Goal: Information Seeking & Learning: Learn about a topic

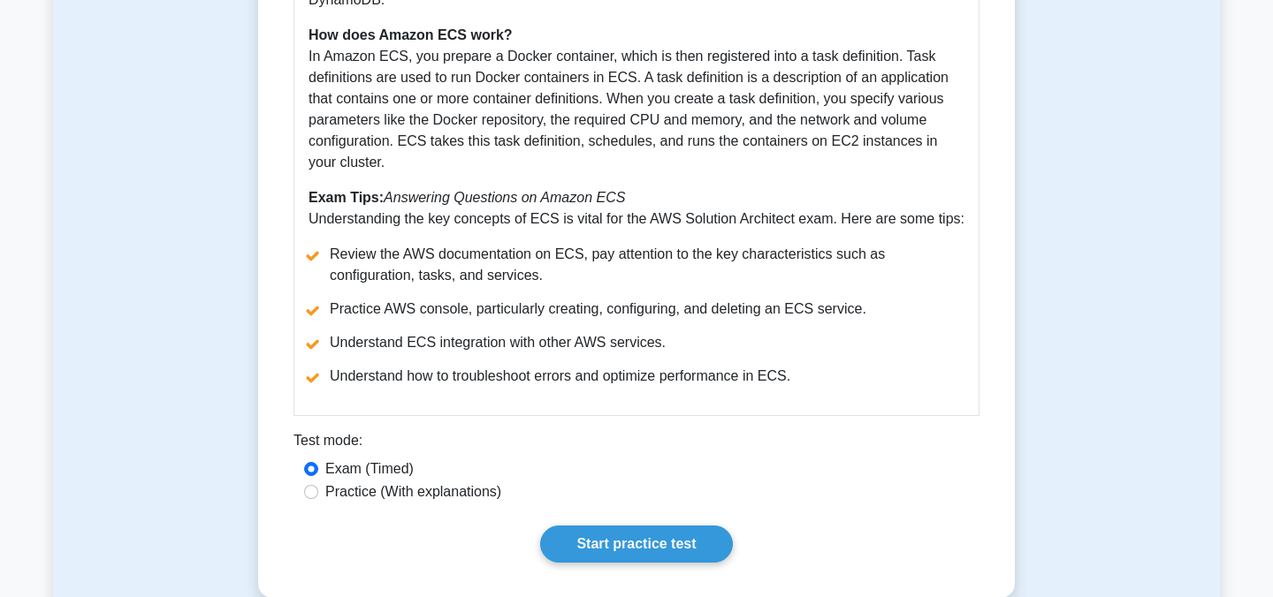
scroll to position [757, 0]
click at [384, 481] on label "Practice (With explanations)" at bounding box center [413, 491] width 176 height 21
click at [318, 484] on input "Practice (With explanations)" at bounding box center [311, 491] width 14 height 14
radio input "true"
click at [602, 536] on link "Start practice test" at bounding box center [636, 543] width 192 height 37
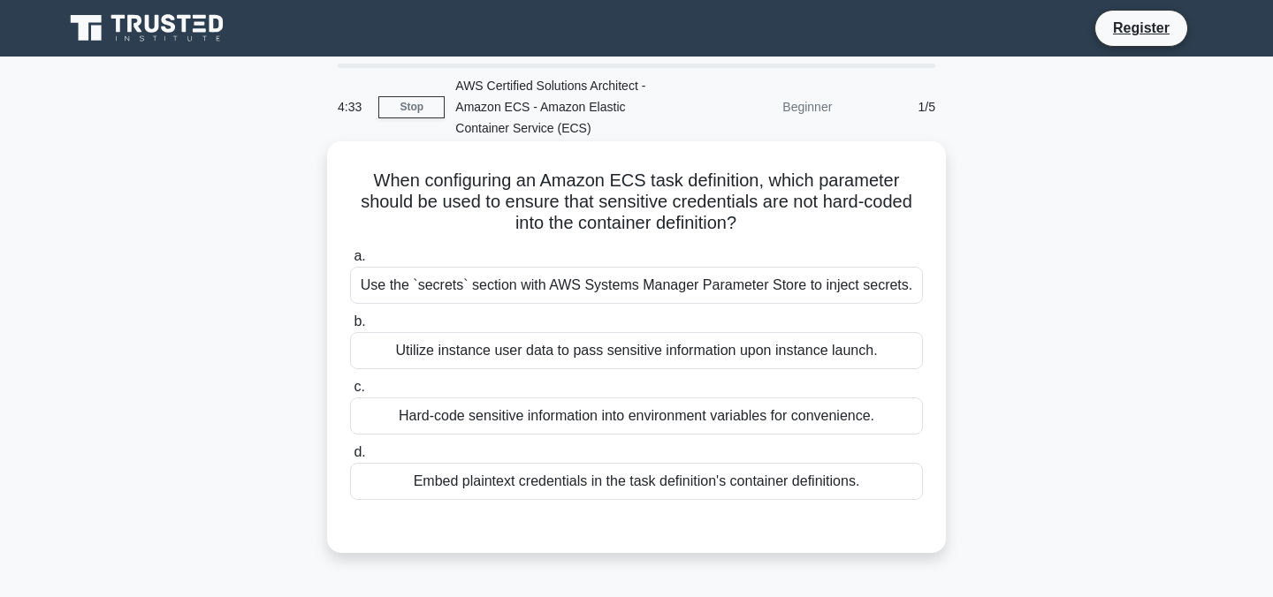
click at [590, 415] on div "Hard-code sensitive information into environment variables for convenience." at bounding box center [636, 416] width 573 height 37
click at [350, 393] on input "c. Hard-code sensitive information into environment variables for convenience." at bounding box center [350, 387] width 0 height 11
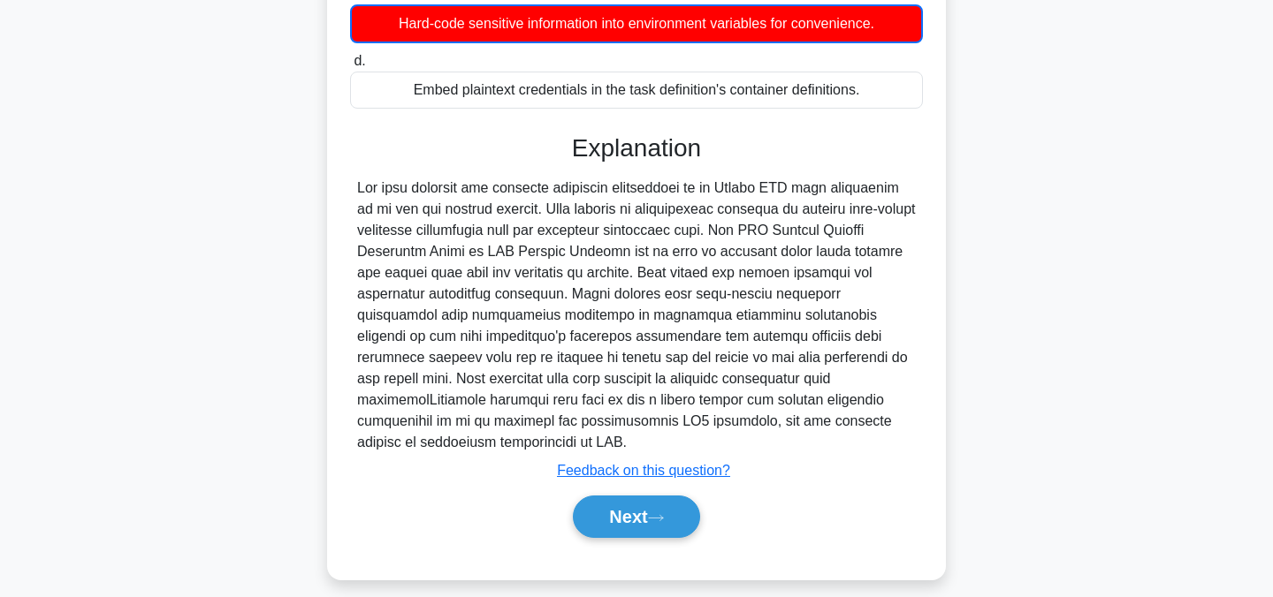
scroll to position [409, 0]
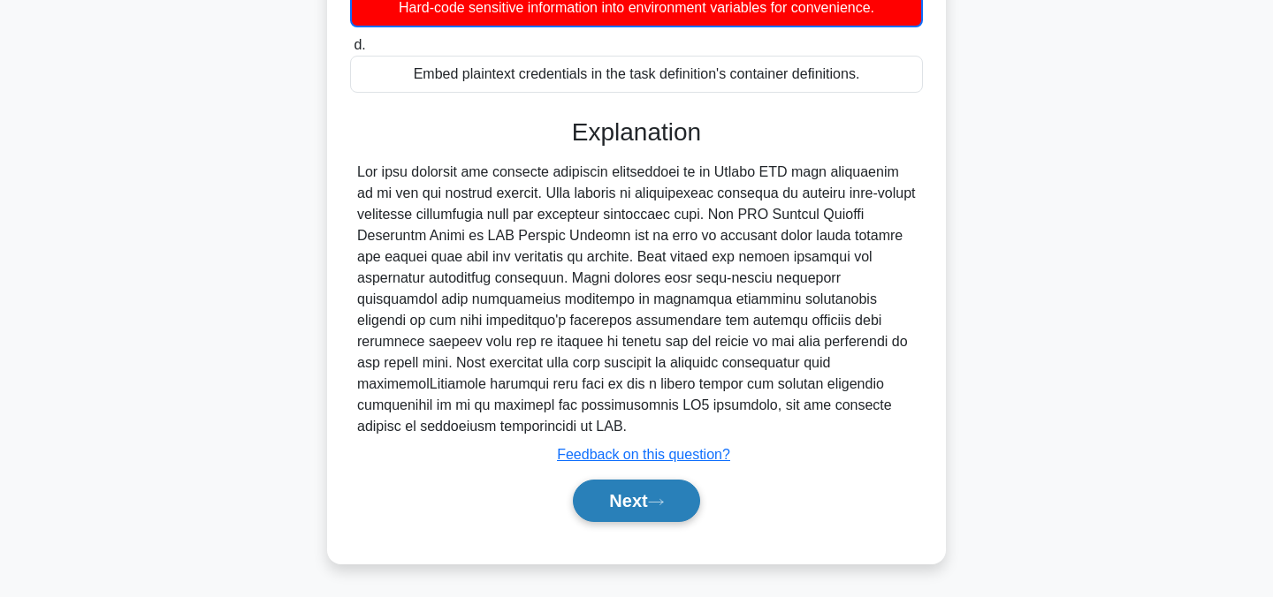
click at [632, 498] on button "Next" at bounding box center [636, 501] width 126 height 42
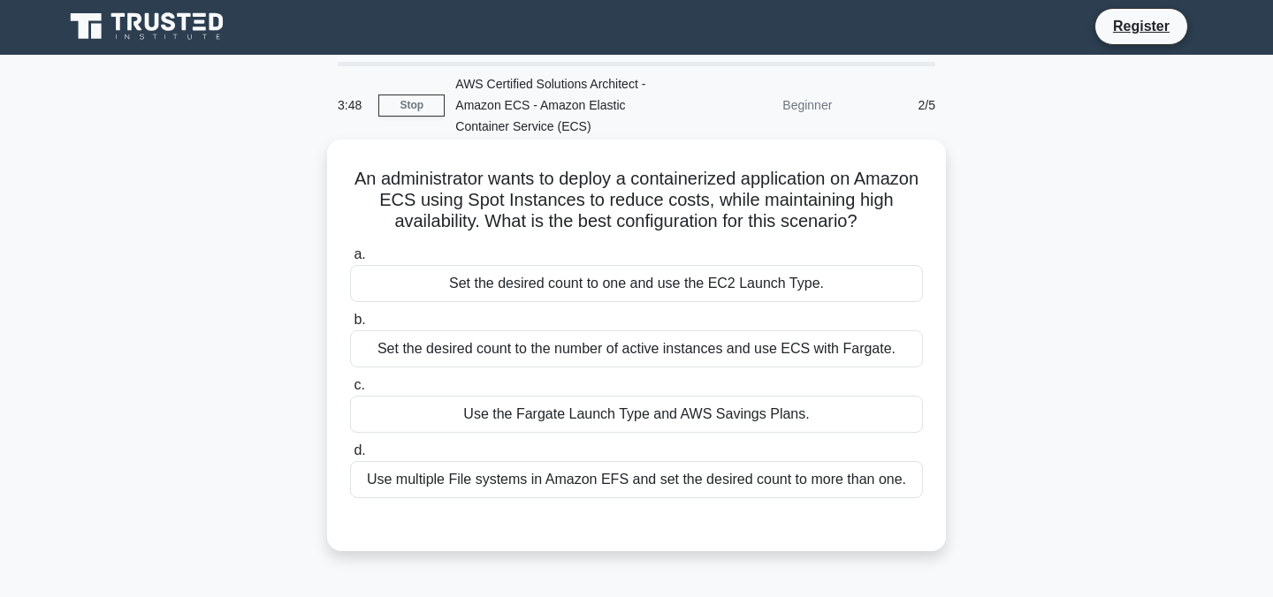
scroll to position [29, 0]
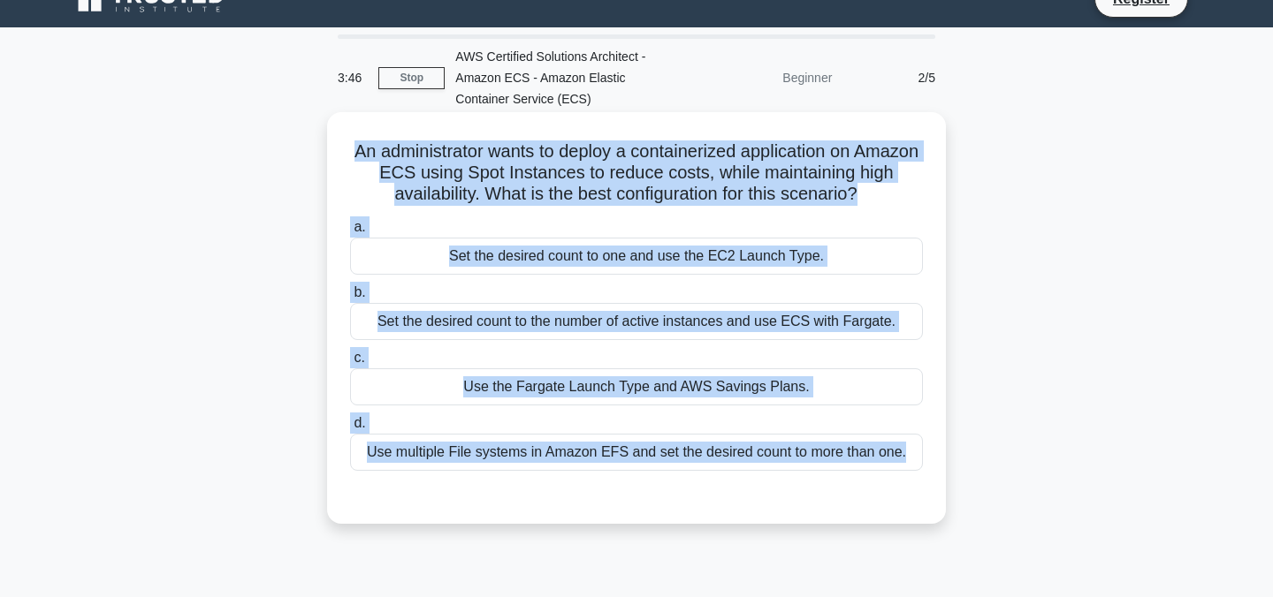
drag, startPoint x: 901, startPoint y: 495, endPoint x: 354, endPoint y: 133, distance: 656.9
click at [354, 133] on div "An administrator wants to deploy a containerized application on Amazon ECS usin…" at bounding box center [636, 318] width 605 height 398
copy div "An administrator wants to deploy a containerized application on Amazon ECS usin…"
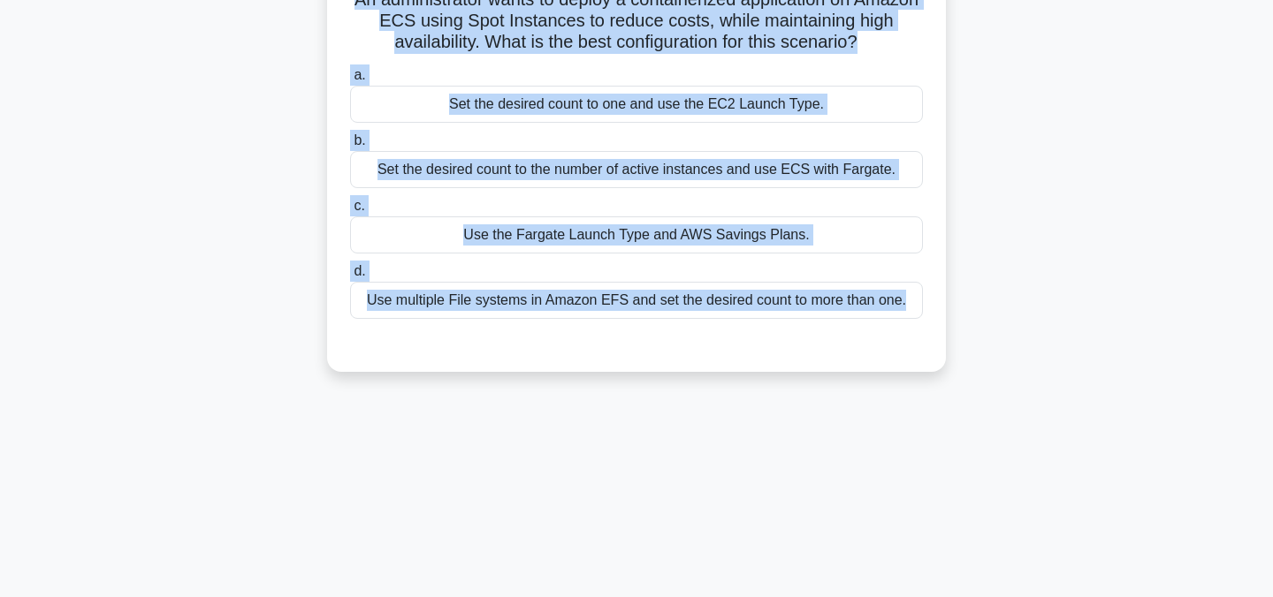
scroll to position [0, 0]
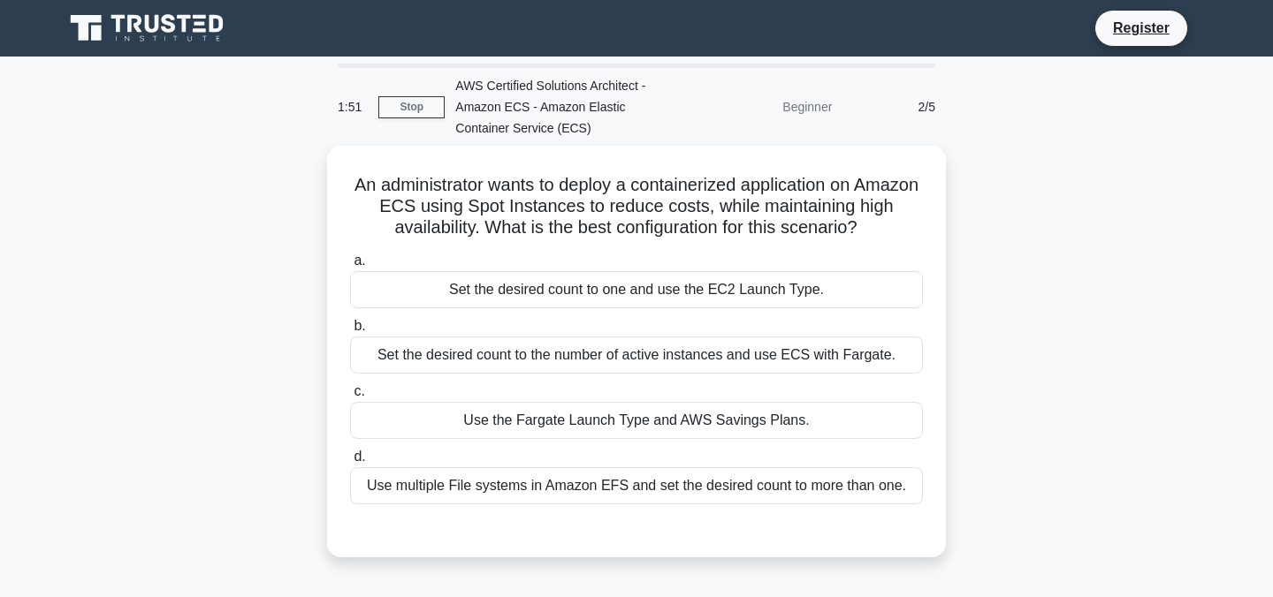
click at [1001, 296] on div "An administrator wants to deploy a containerized application on Amazon ECS usin…" at bounding box center [636, 362] width 1167 height 433
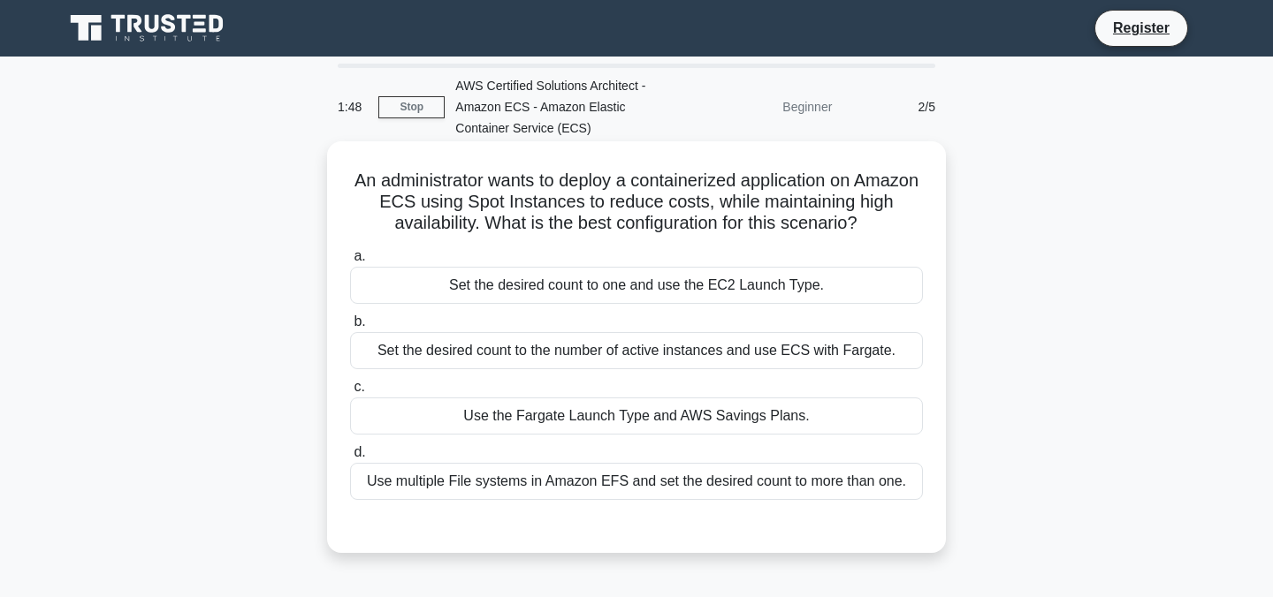
click at [566, 298] on div "Set the desired count to one and use the EC2 Launch Type." at bounding box center [636, 285] width 573 height 37
click at [350, 262] on input "a. Set the desired count to one and use the EC2 Launch Type." at bounding box center [350, 256] width 0 height 11
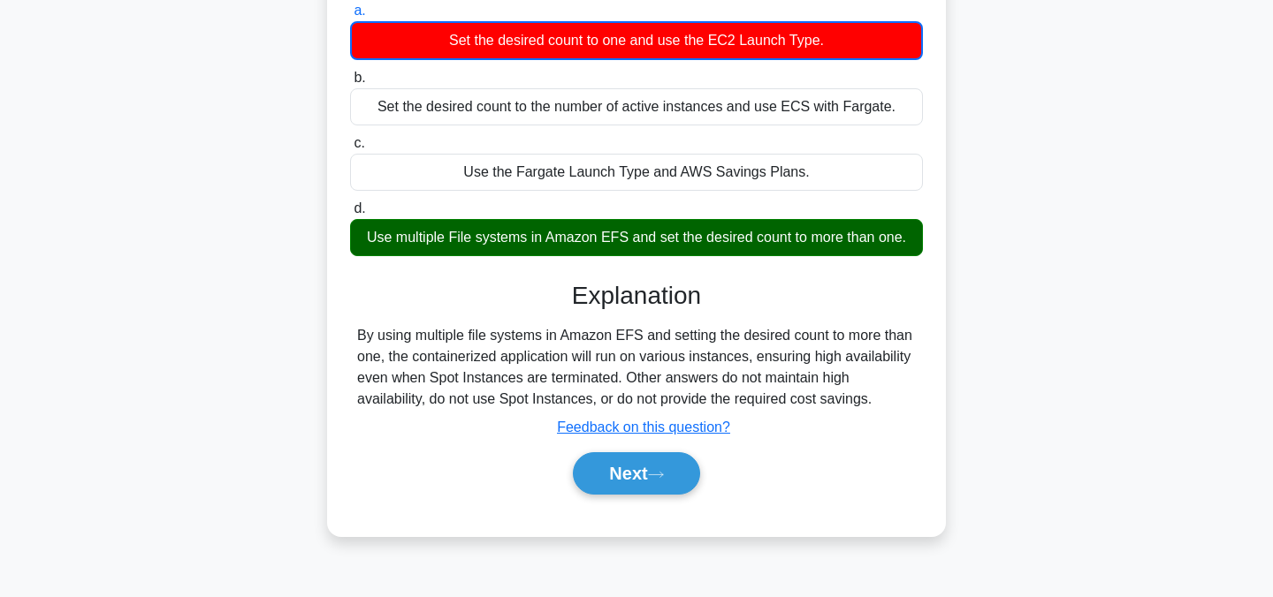
scroll to position [266, 0]
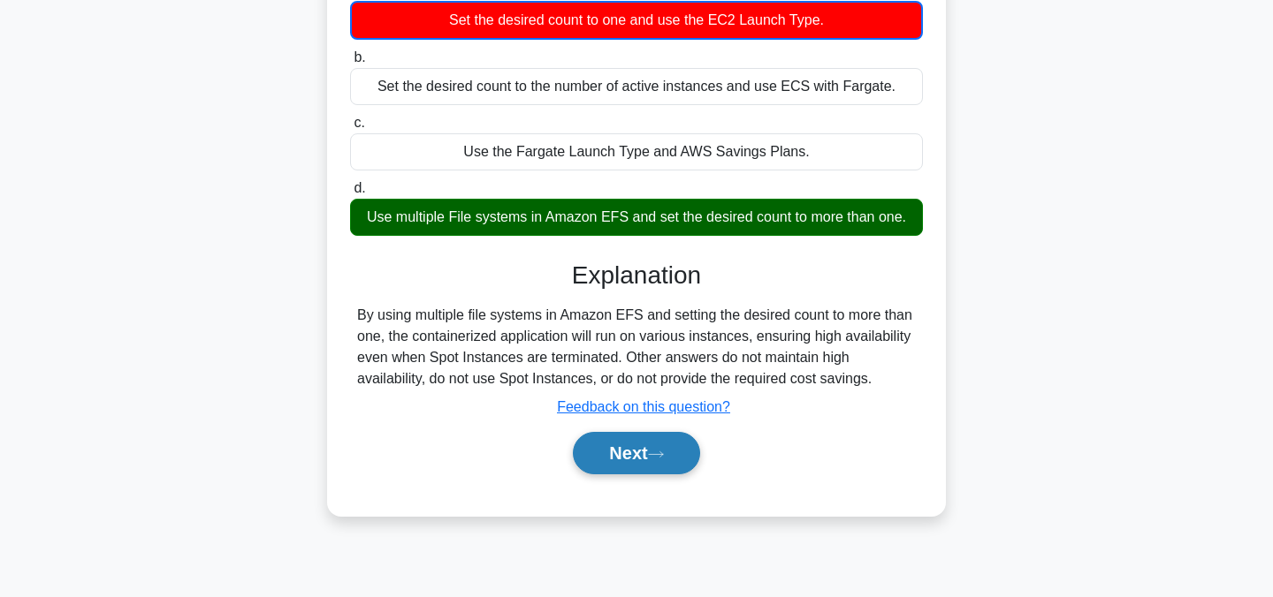
click at [664, 455] on icon at bounding box center [656, 455] width 16 height 10
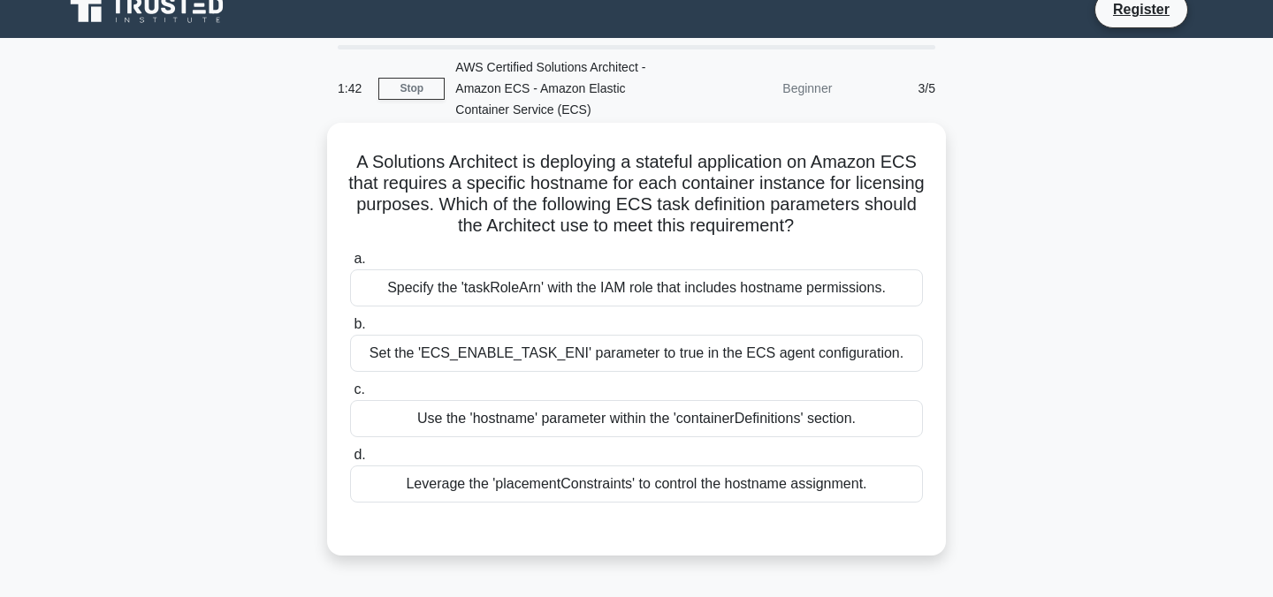
scroll to position [32, 0]
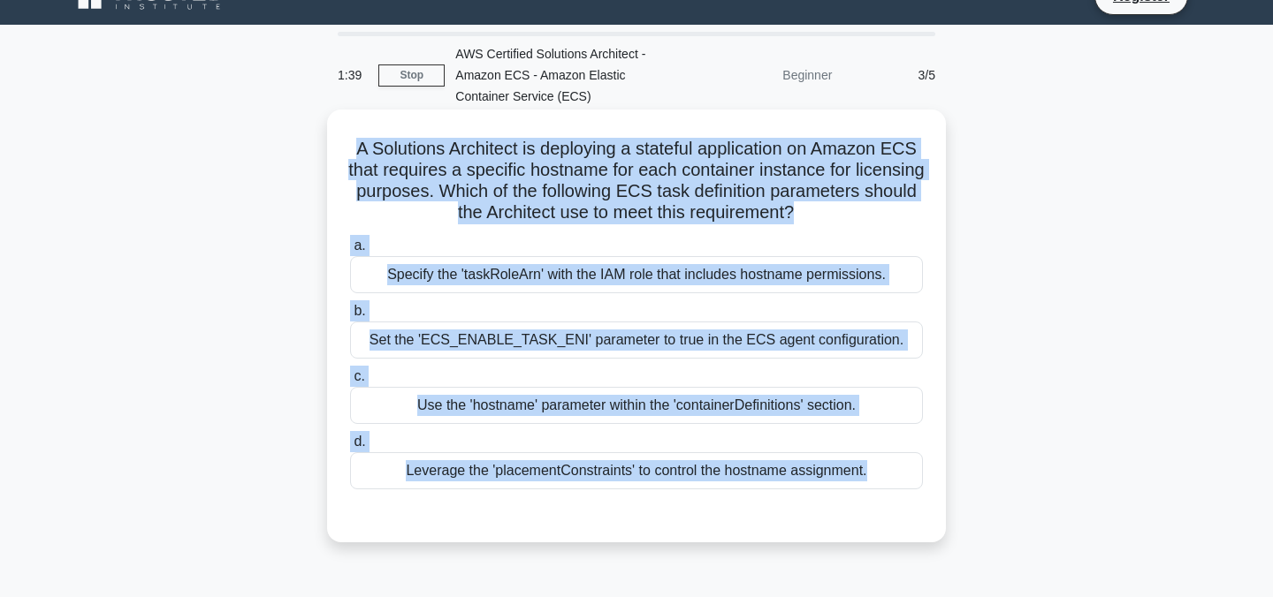
drag, startPoint x: 357, startPoint y: 148, endPoint x: 924, endPoint y: 523, distance: 679.2
click at [924, 523] on div "A Solutions Architect is deploying a stateful application on Amazon ECS that re…" at bounding box center [636, 326] width 605 height 419
copy div "A Solutions Architect is deploying a stateful application on Amazon ECS that re…"
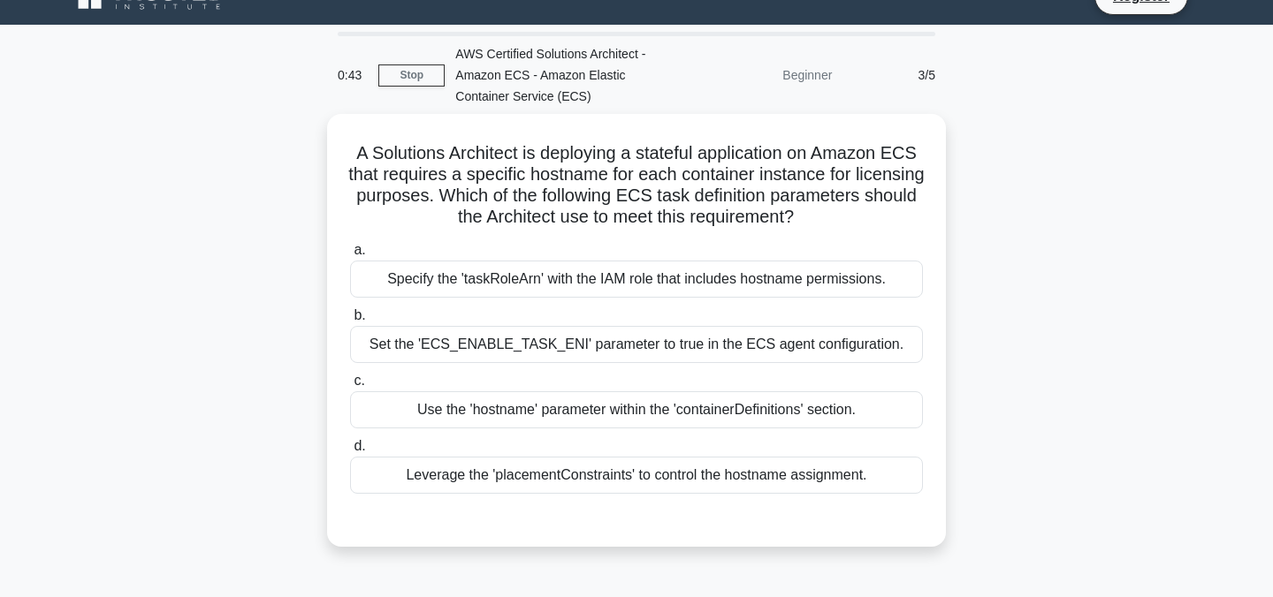
click at [1093, 275] on div "A Solutions Architect is deploying a stateful application on Amazon ECS that re…" at bounding box center [636, 341] width 1167 height 454
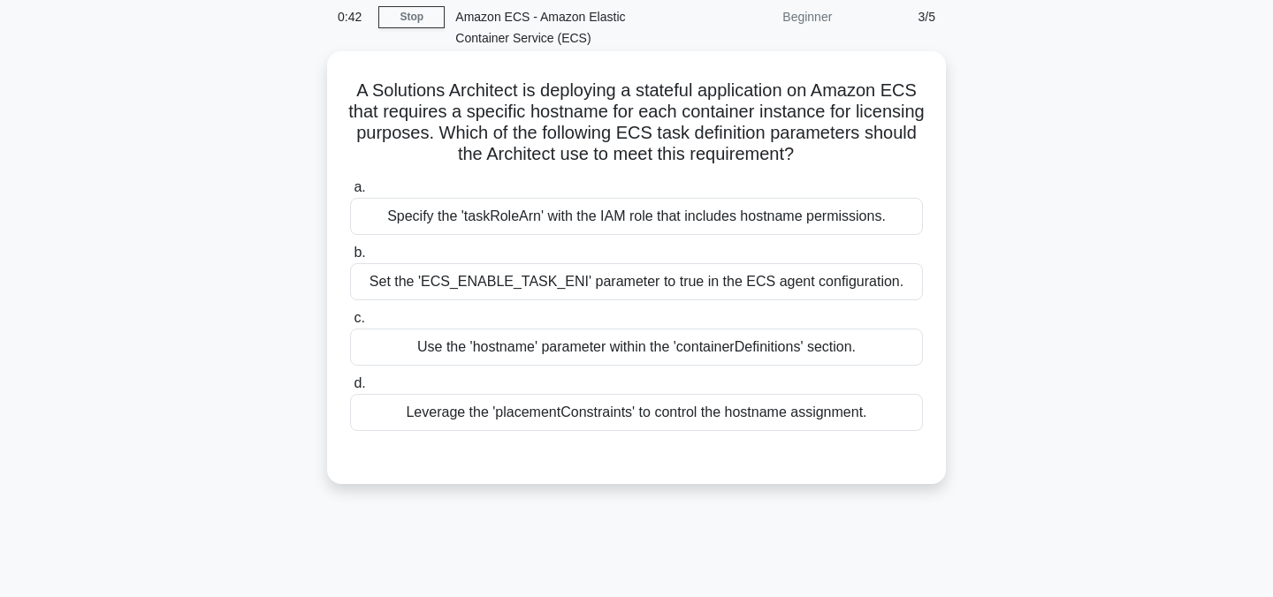
scroll to position [86, 0]
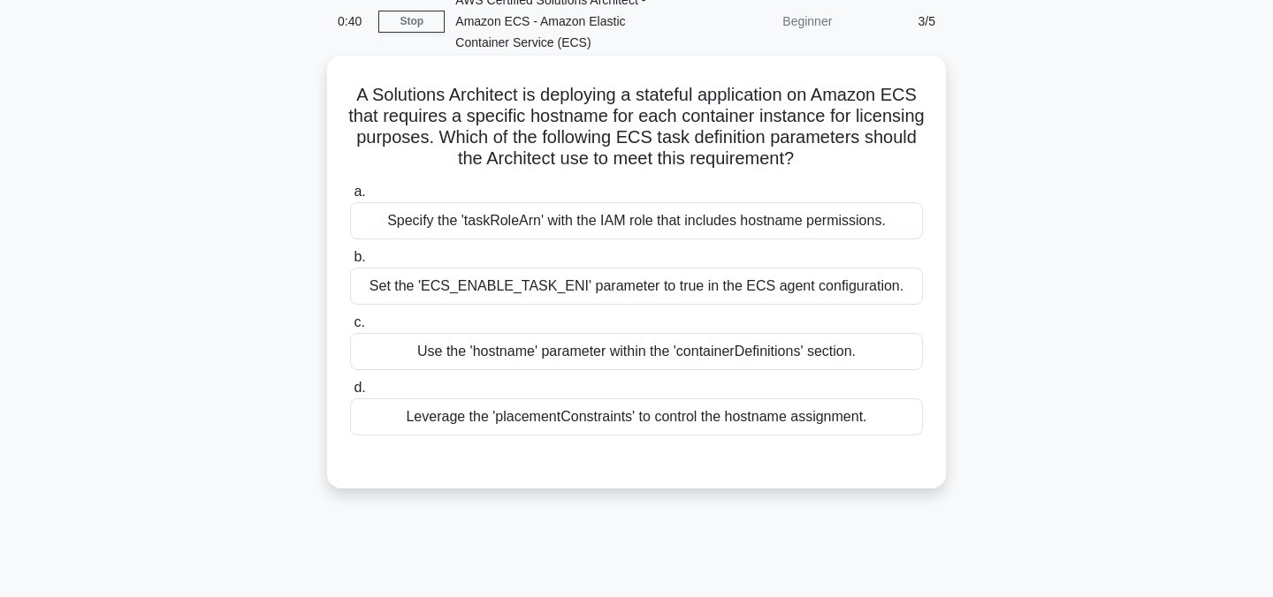
click at [728, 227] on div "Specify the 'taskRoleArn' with the IAM role that includes hostname permissions." at bounding box center [636, 220] width 573 height 37
click at [350, 198] on input "a. Specify the 'taskRoleArn' with the IAM role that includes hostname permissio…" at bounding box center [350, 191] width 0 height 11
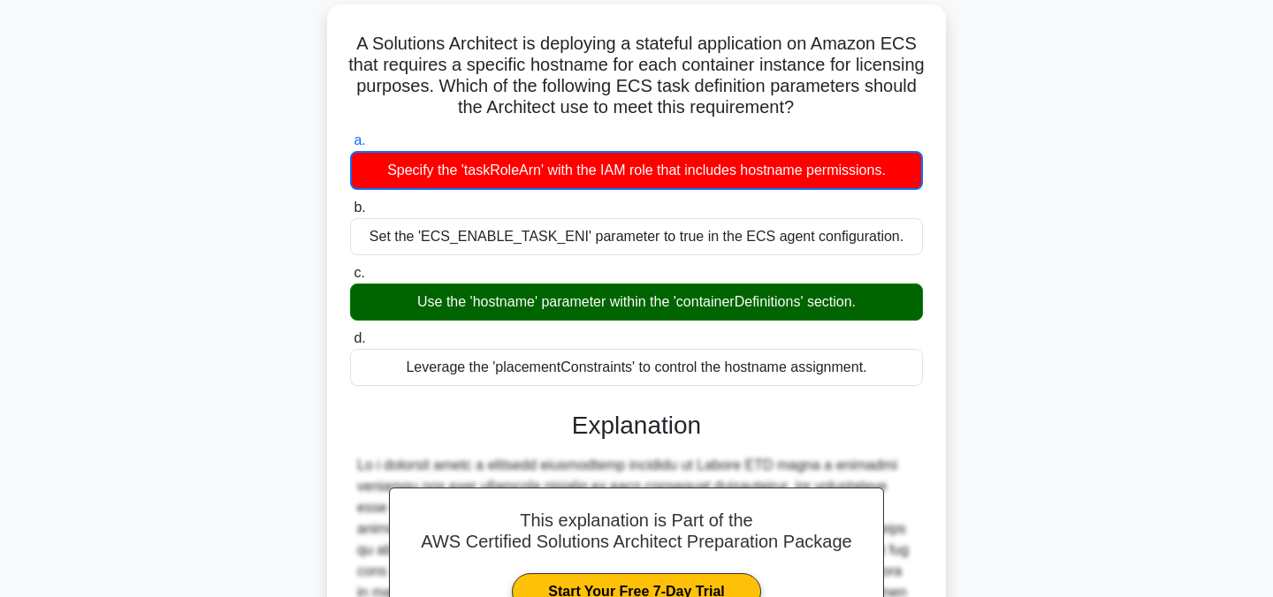
scroll to position [138, 0]
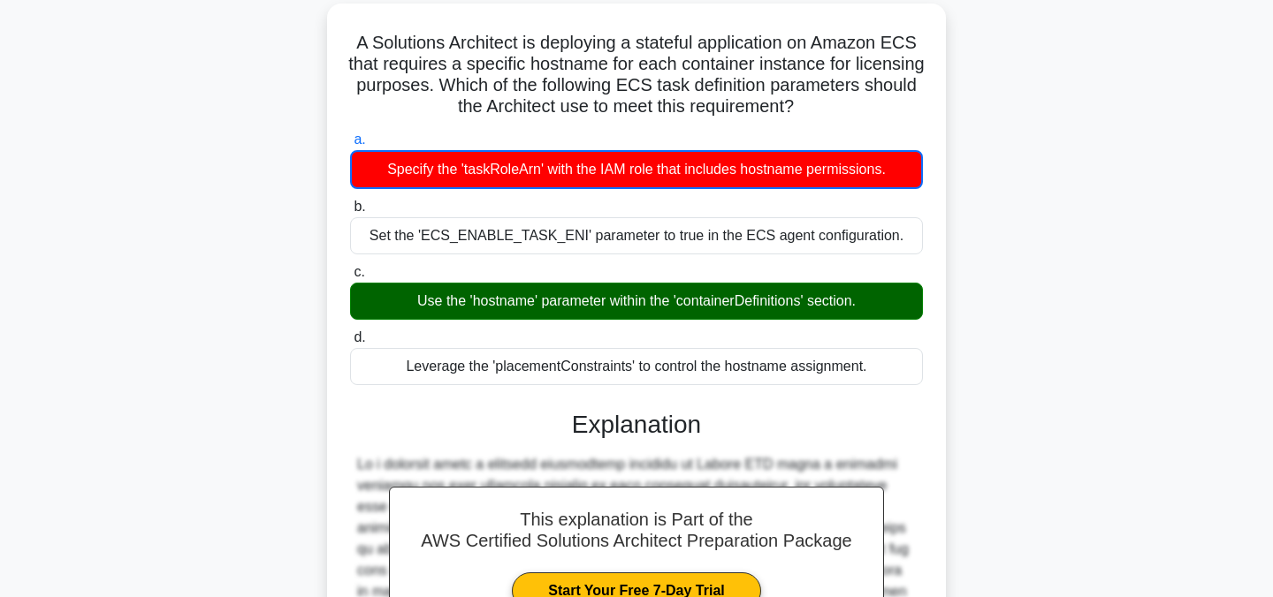
drag, startPoint x: 407, startPoint y: 300, endPoint x: 910, endPoint y: 320, distance: 503.3
click at [910, 320] on div "a. Specify the 'taskRoleArn' with the IAM role that includes hostname permissio…" at bounding box center [636, 256] width 594 height 263
copy div "Use the 'hostname' parameter within the 'containerDefinitions' section."
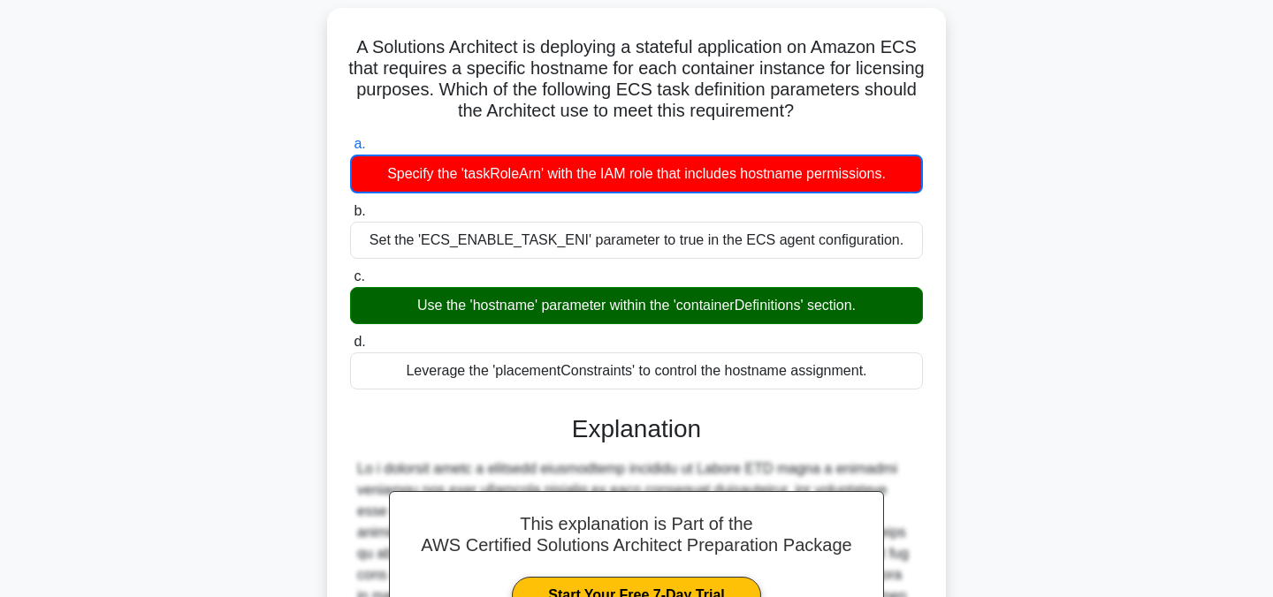
click at [274, 163] on div "A Solutions Architect is deploying a stateful application on Amazon ECS that re…" at bounding box center [636, 487] width 1167 height 959
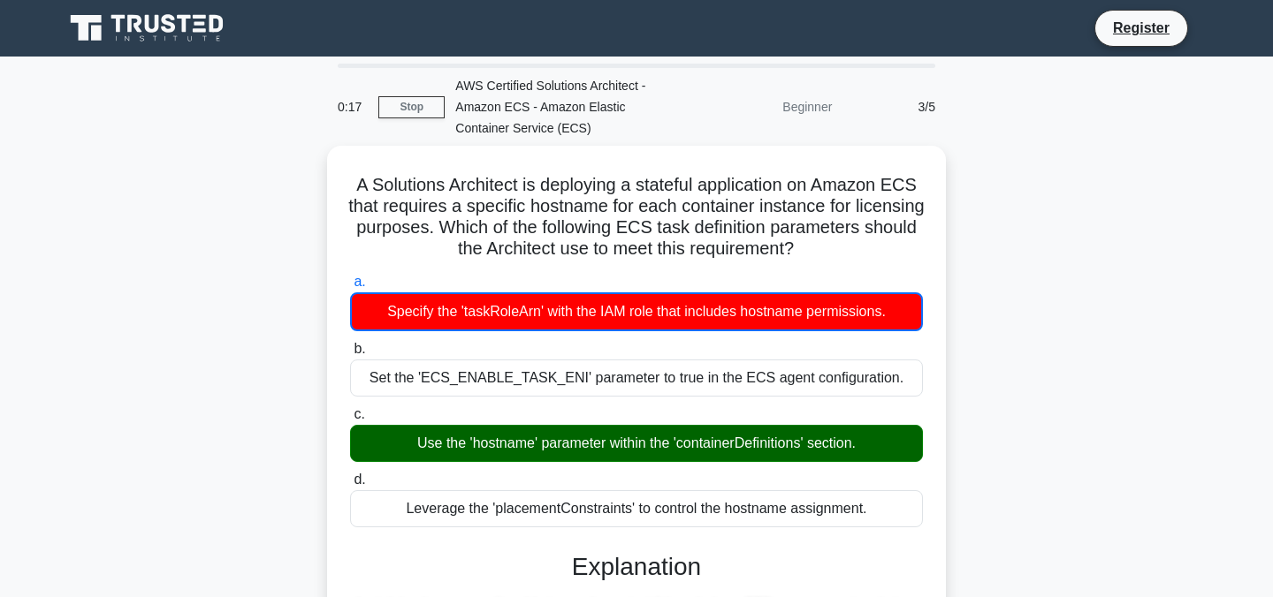
scroll to position [79, 0]
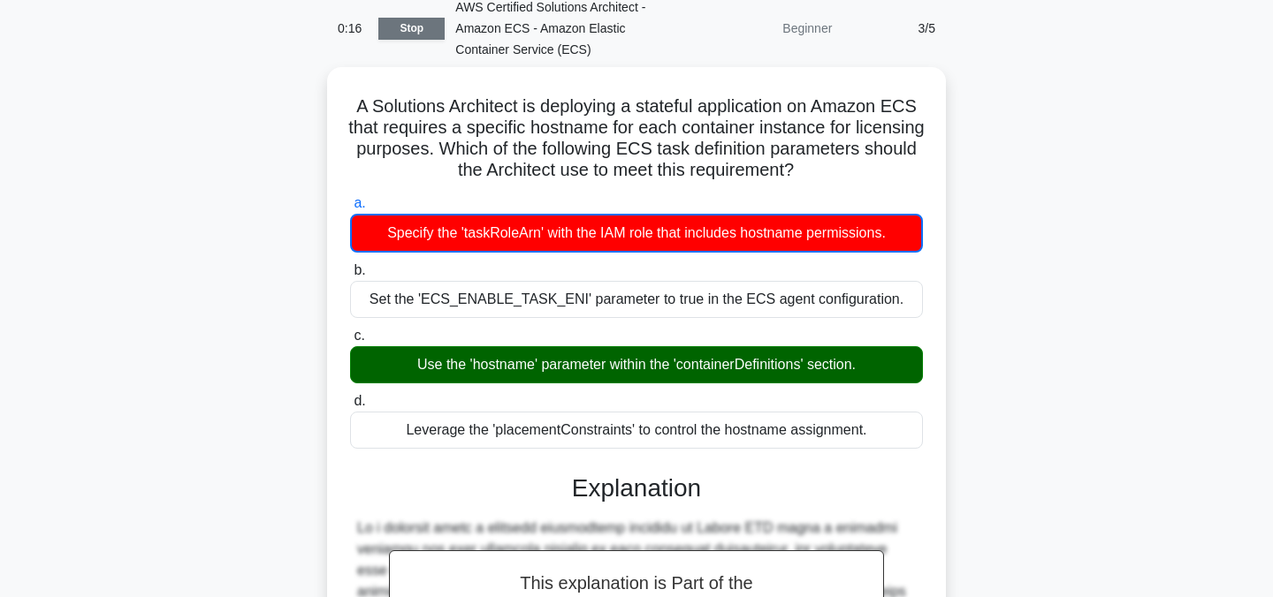
click at [409, 32] on link "Stop" at bounding box center [411, 29] width 66 height 22
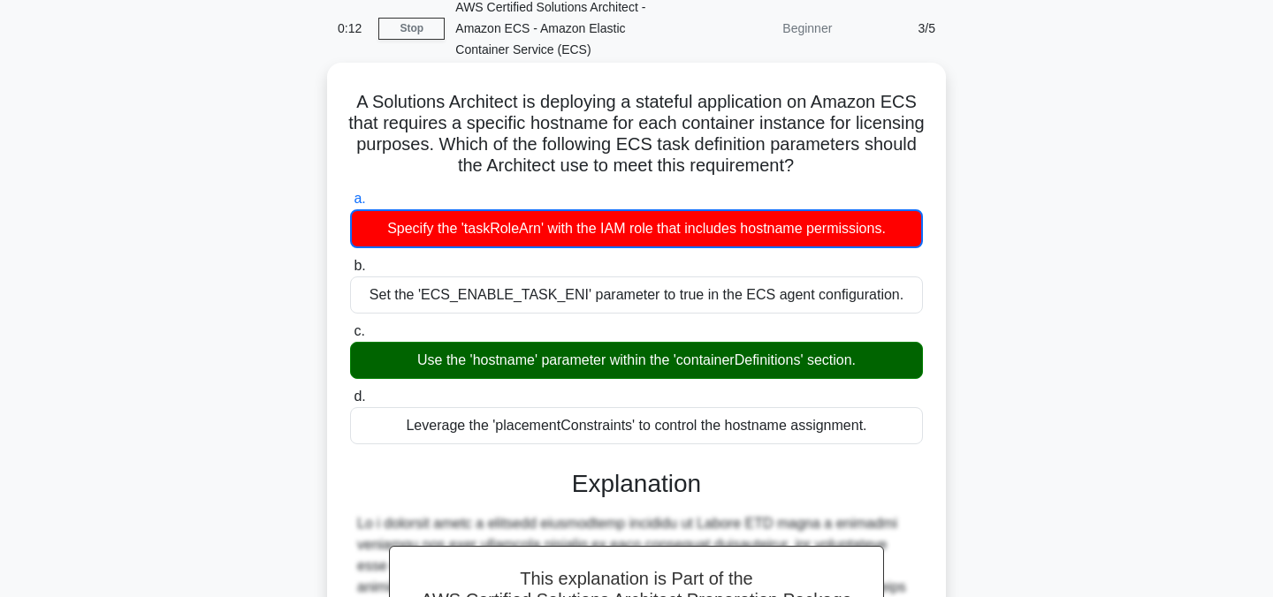
drag, startPoint x: 415, startPoint y: 364, endPoint x: 667, endPoint y: 355, distance: 252.0
click at [669, 359] on div "Use the 'hostname' parameter within the 'containerDefinitions' section." at bounding box center [636, 360] width 573 height 37
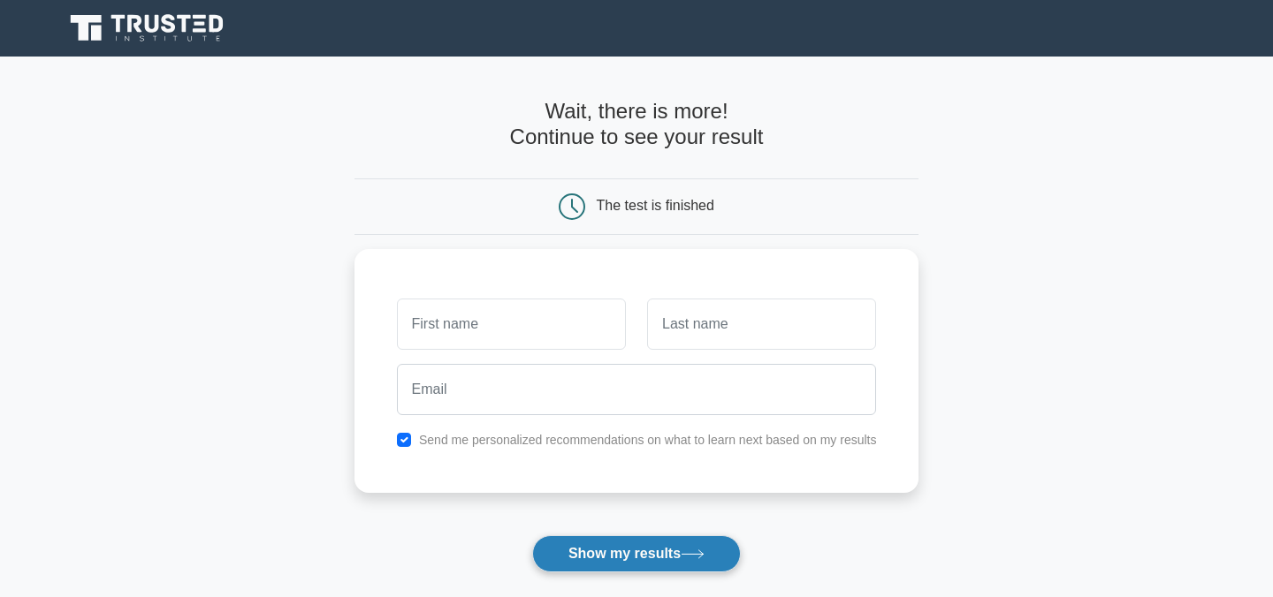
click at [588, 551] on button "Show my results" at bounding box center [636, 554] width 209 height 37
click at [609, 556] on button "Show my results" at bounding box center [636, 554] width 209 height 37
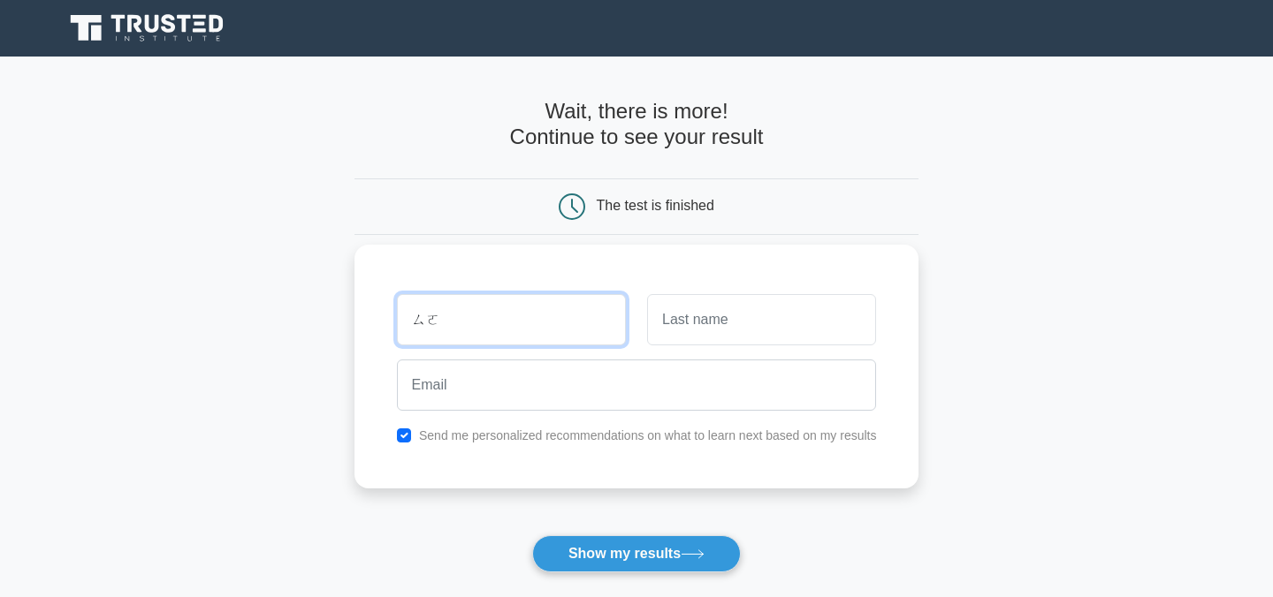
type input "ㄙ"
type input "yin"
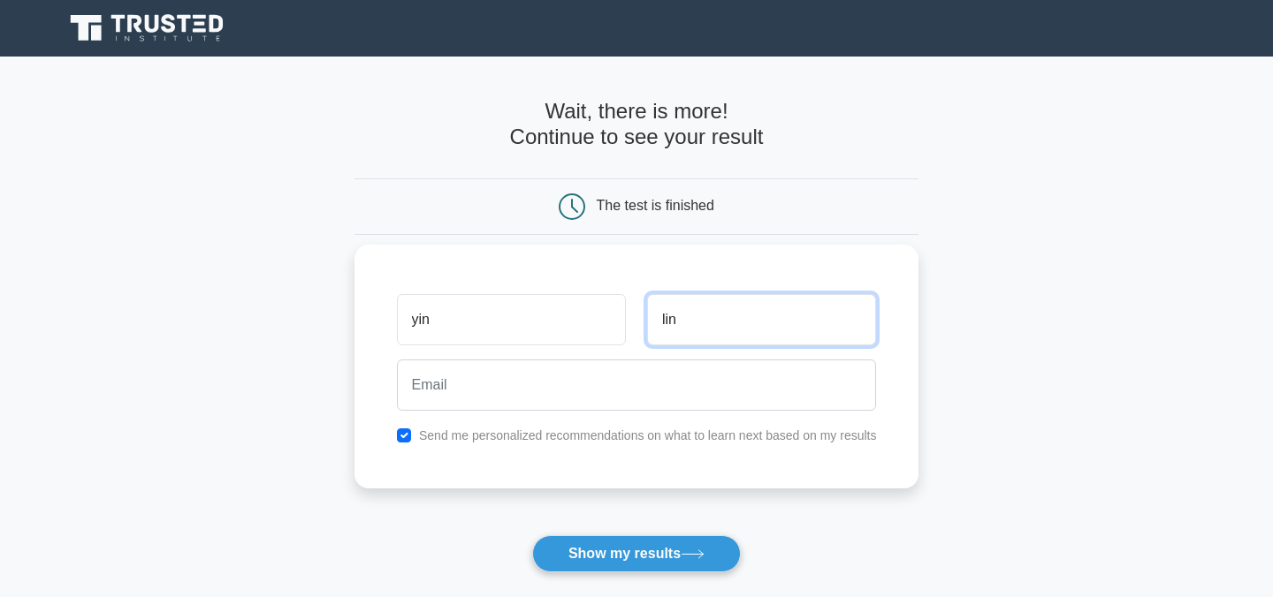
type input "lin"
click at [403, 433] on input "checkbox" at bounding box center [404, 436] width 14 height 14
checkbox input "false"
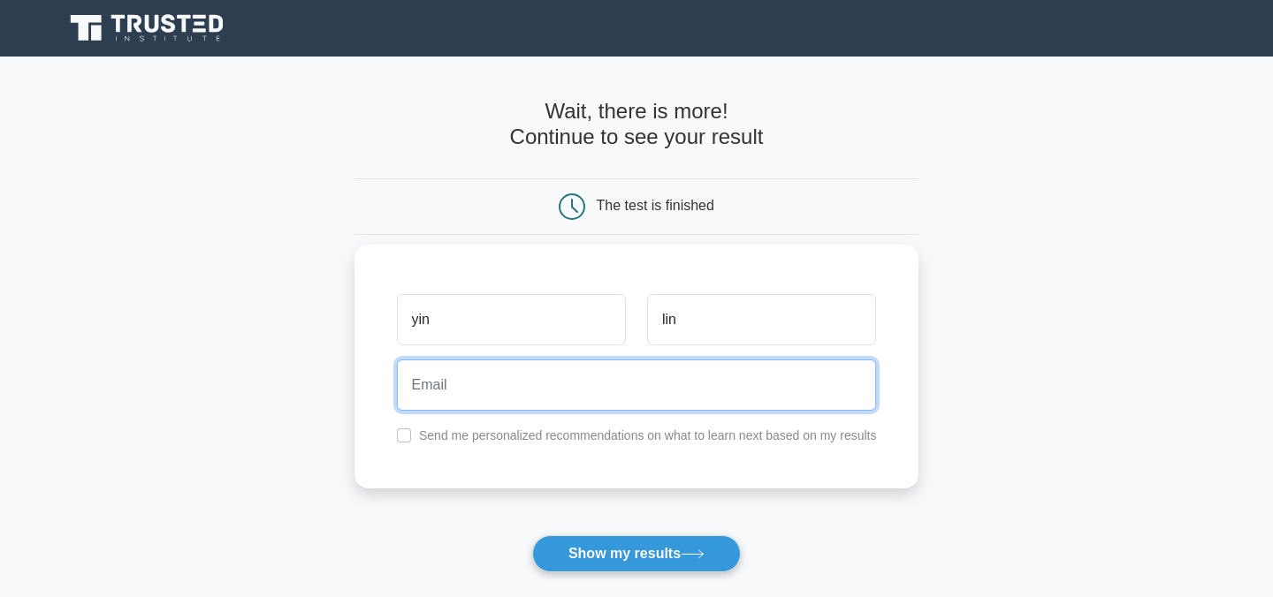
click at [458, 393] on input "email" at bounding box center [637, 385] width 480 height 51
drag, startPoint x: 475, startPoint y: 386, endPoint x: 399, endPoint y: 392, distance: 75.3
click at [399, 392] on input "mi.lin1120@gmail.com" at bounding box center [637, 385] width 480 height 51
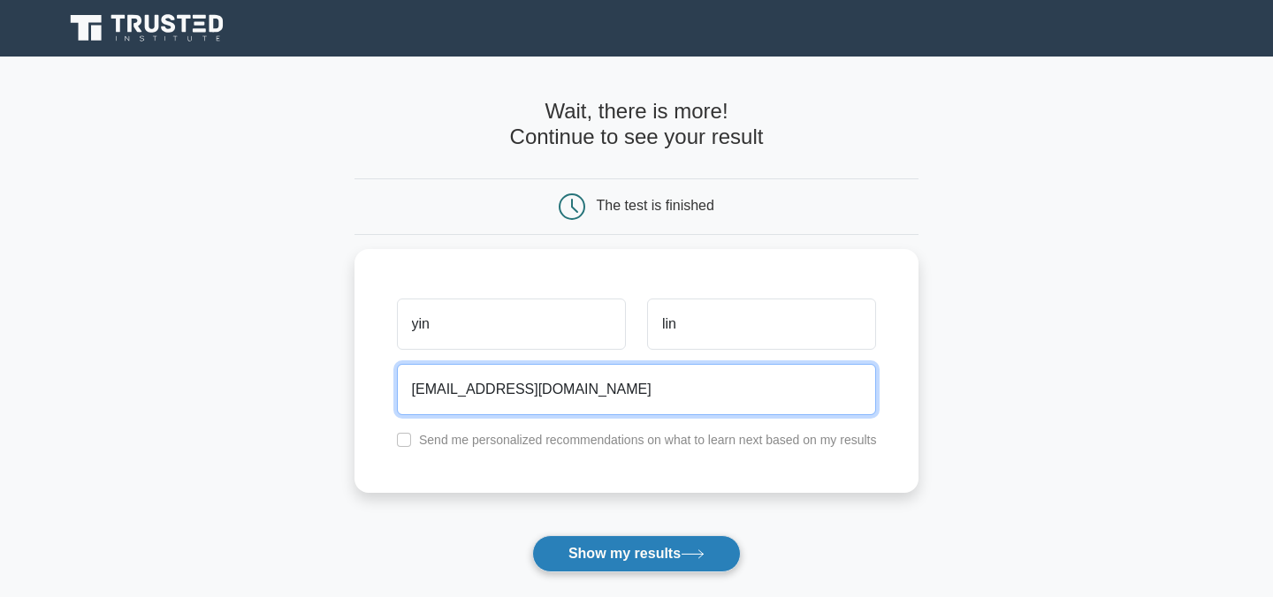
type input "[EMAIL_ADDRESS][DOMAIN_NAME]"
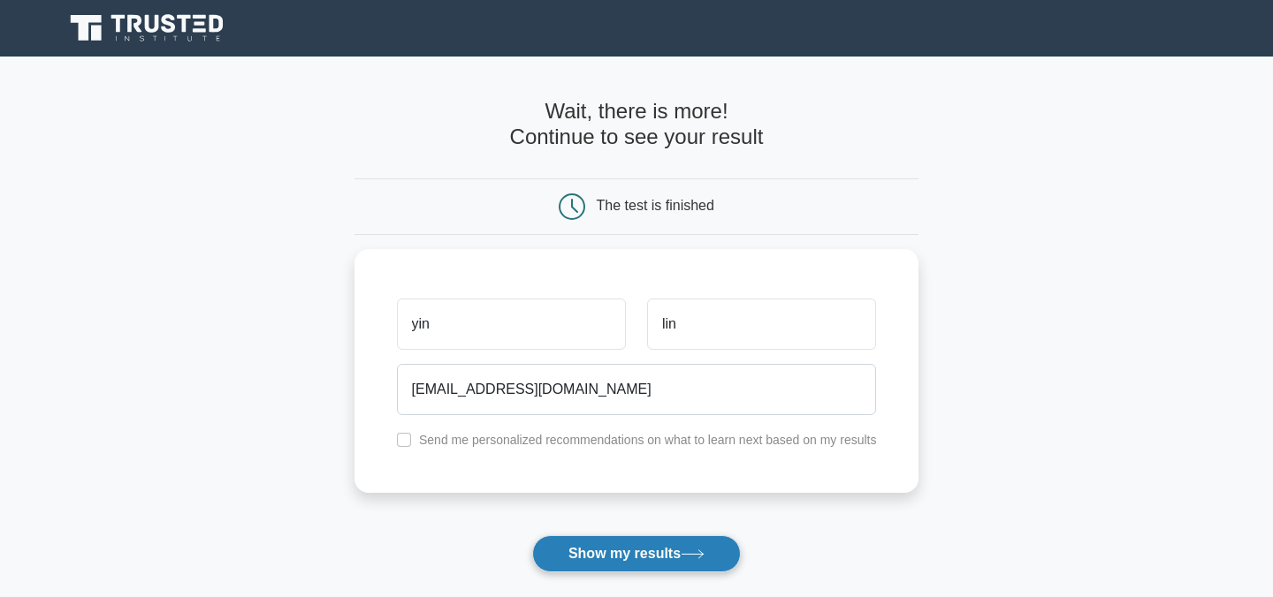
click at [670, 567] on button "Show my results" at bounding box center [636, 554] width 209 height 37
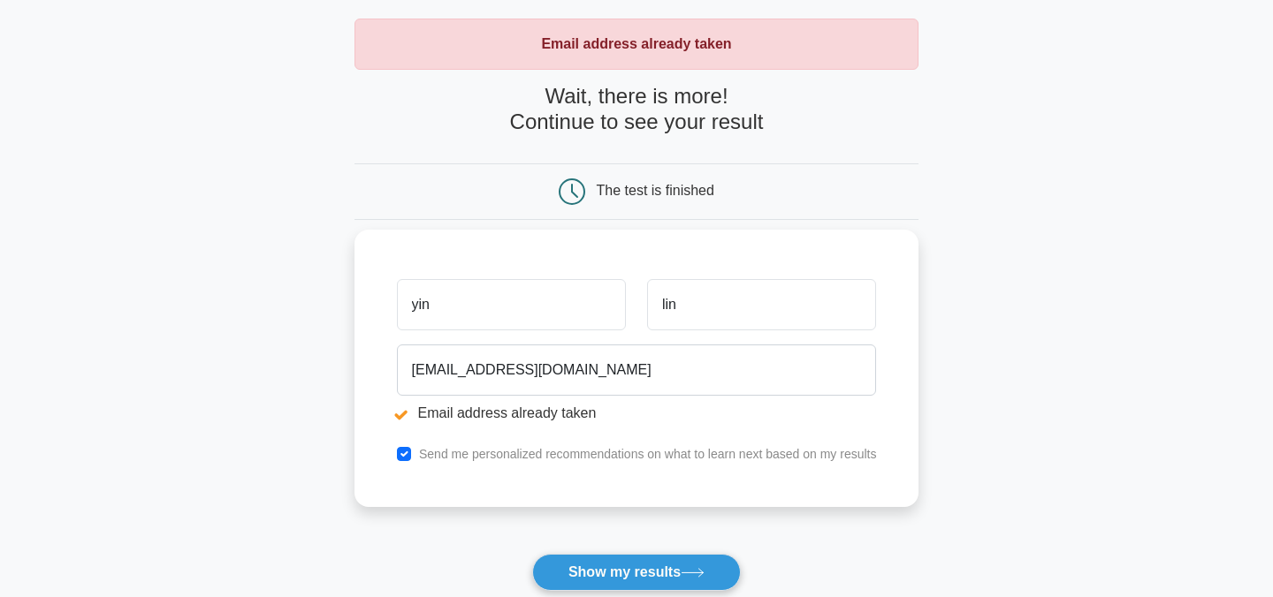
scroll to position [83, 0]
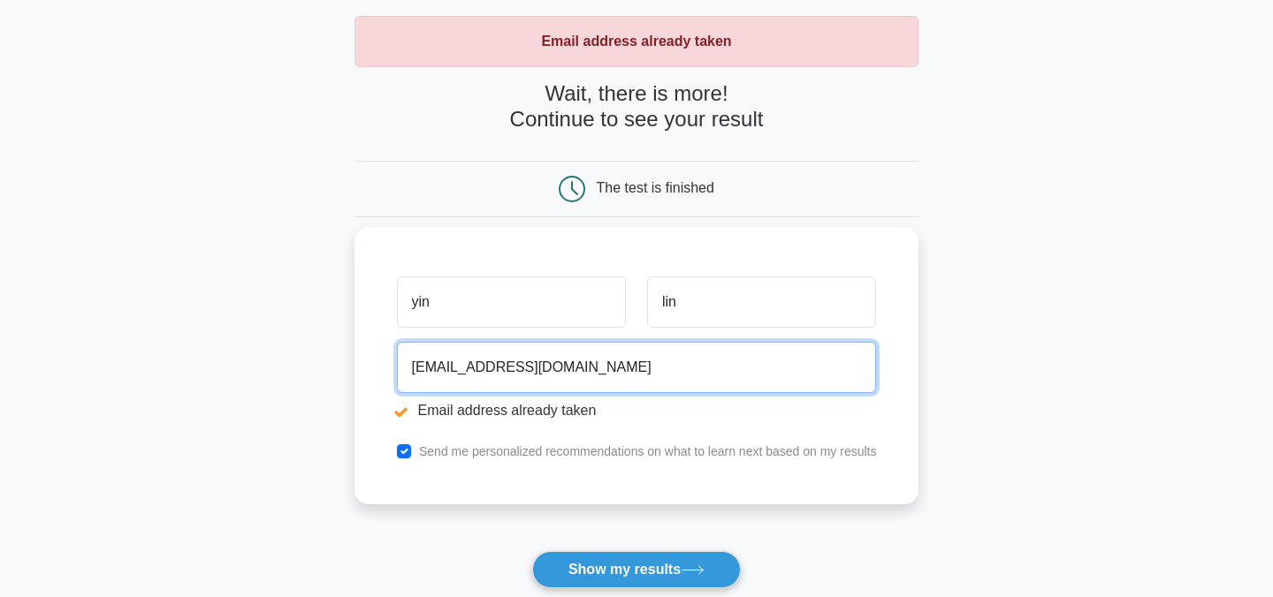
click at [431, 374] on input "mi@gmail.com" at bounding box center [637, 367] width 480 height 51
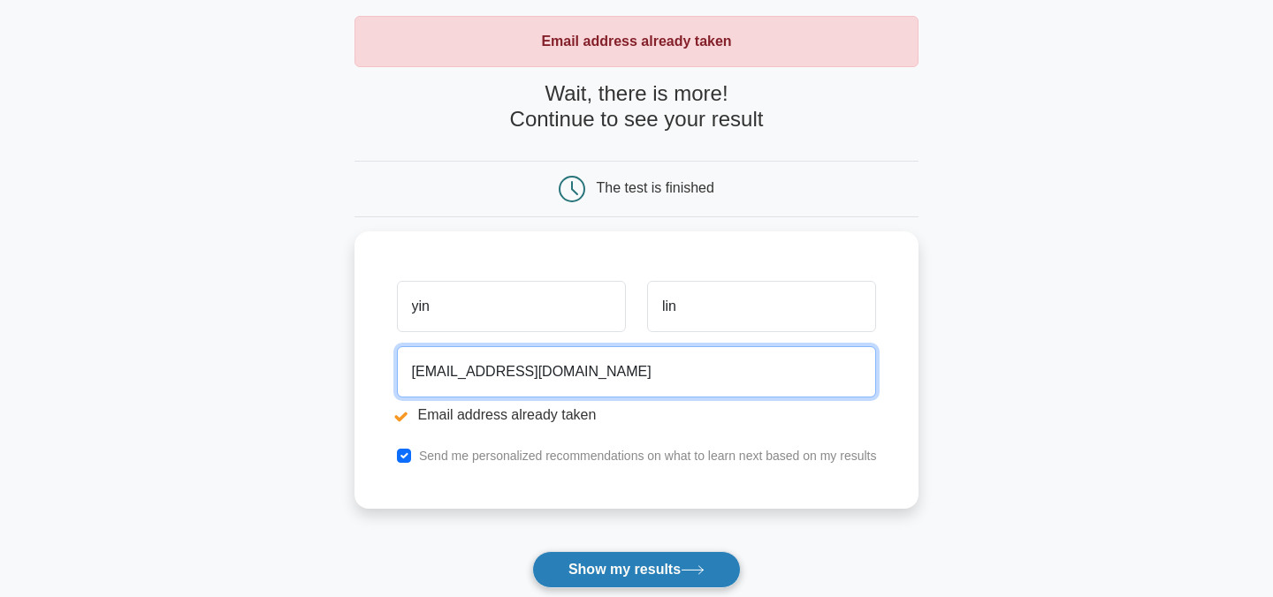
type input "mi11@gmail.com"
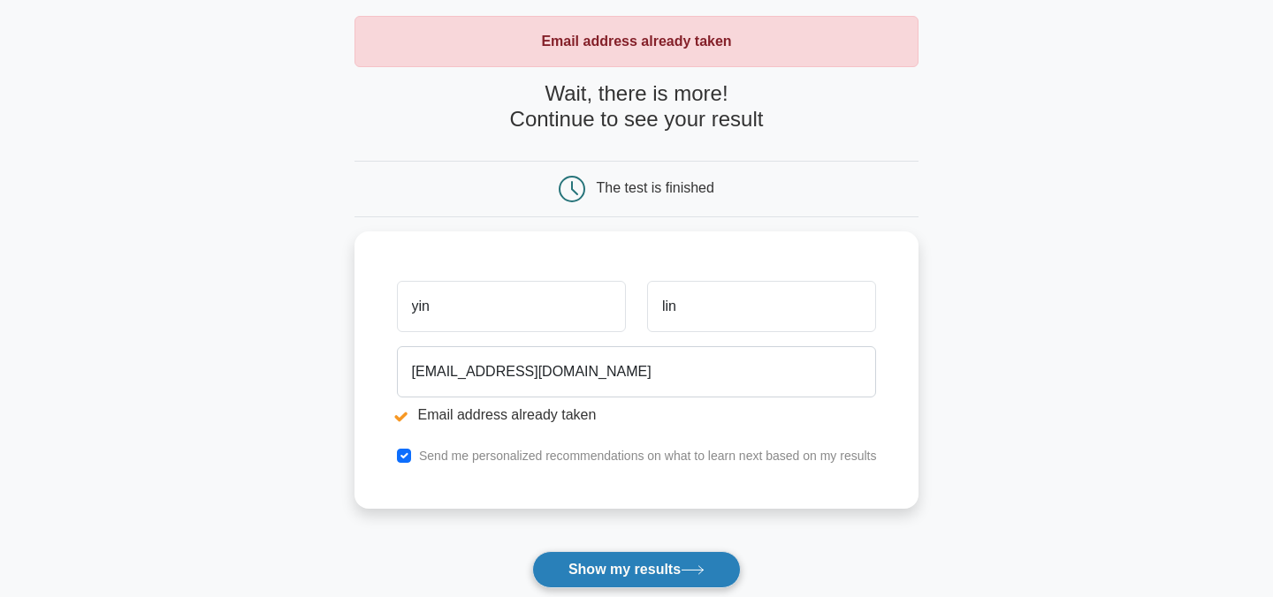
click at [582, 554] on button "Show my results" at bounding box center [636, 569] width 209 height 37
click at [588, 566] on form "Wait, there is more! Continue to see your result The test is finished yin lin" at bounding box center [636, 373] width 565 height 585
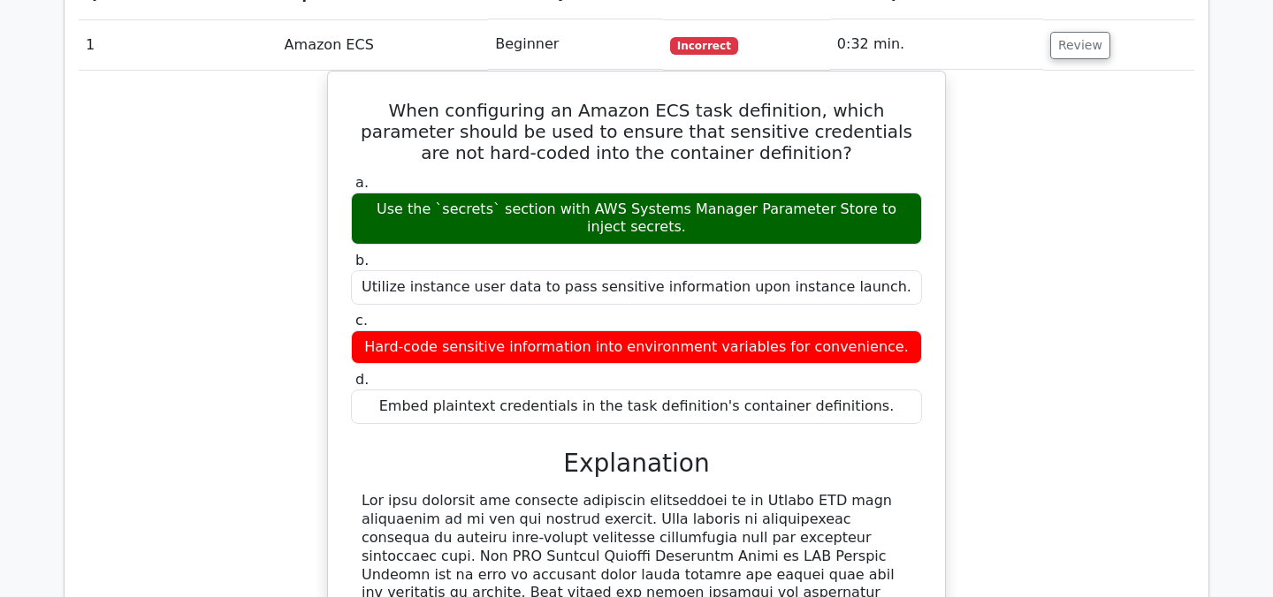
scroll to position [1236, 0]
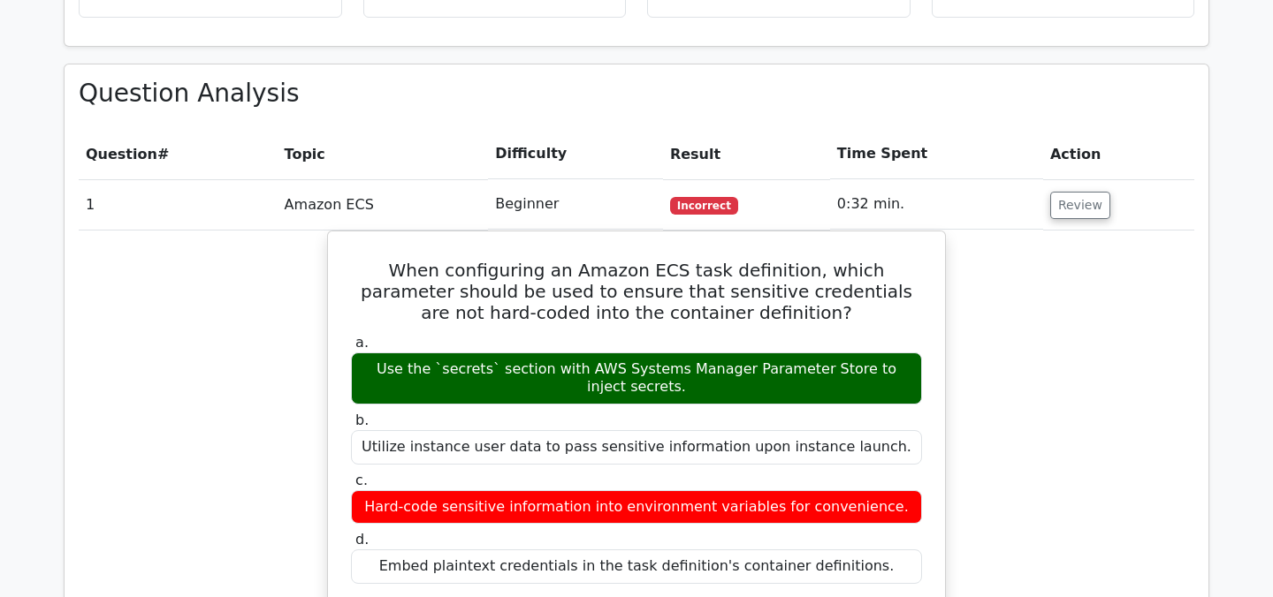
click at [702, 197] on span "Incorrect" at bounding box center [704, 206] width 68 height 18
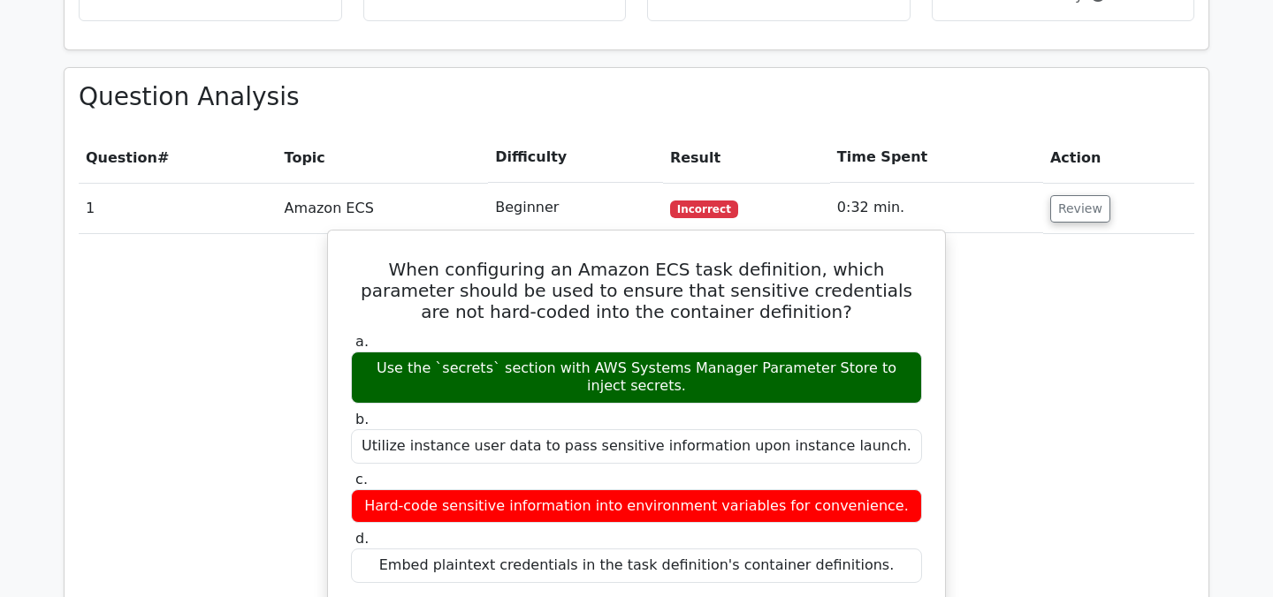
scroll to position [1255, 0]
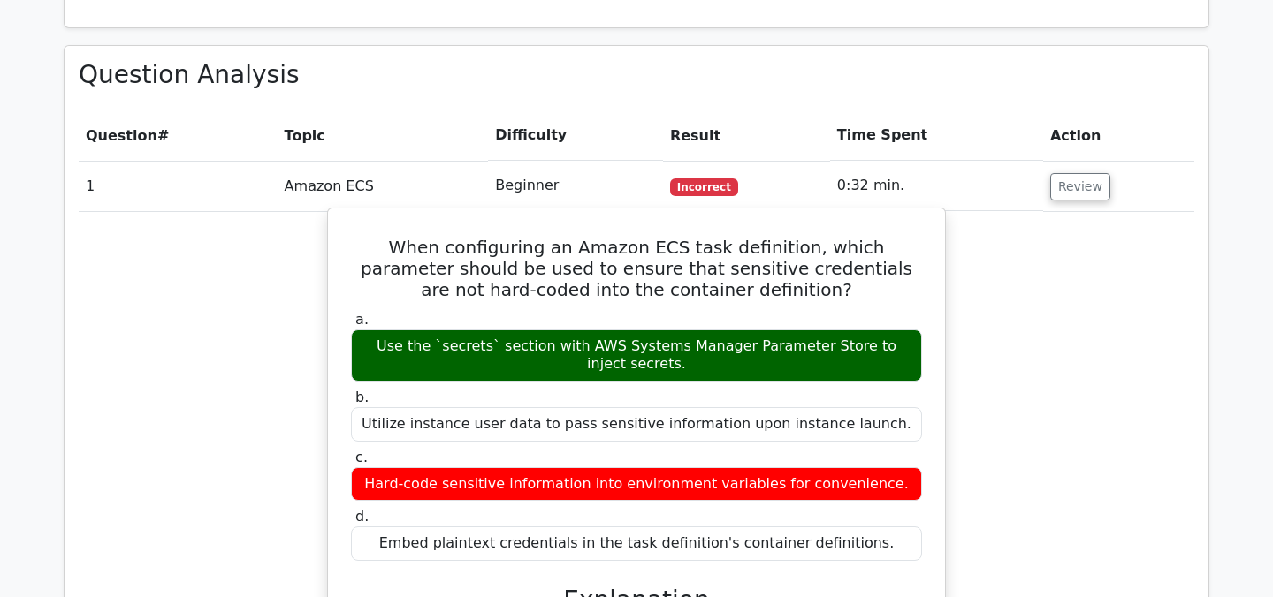
click at [626, 468] on div "Hard-code sensitive information into environment variables for convenience." at bounding box center [636, 485] width 571 height 34
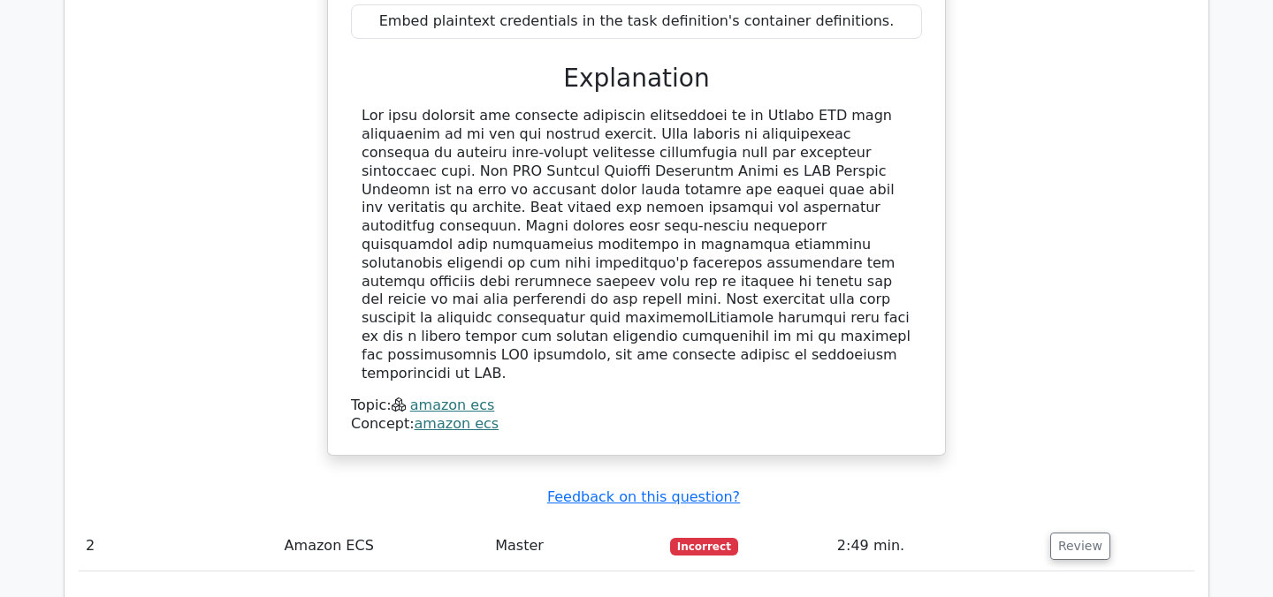
scroll to position [1778, 0]
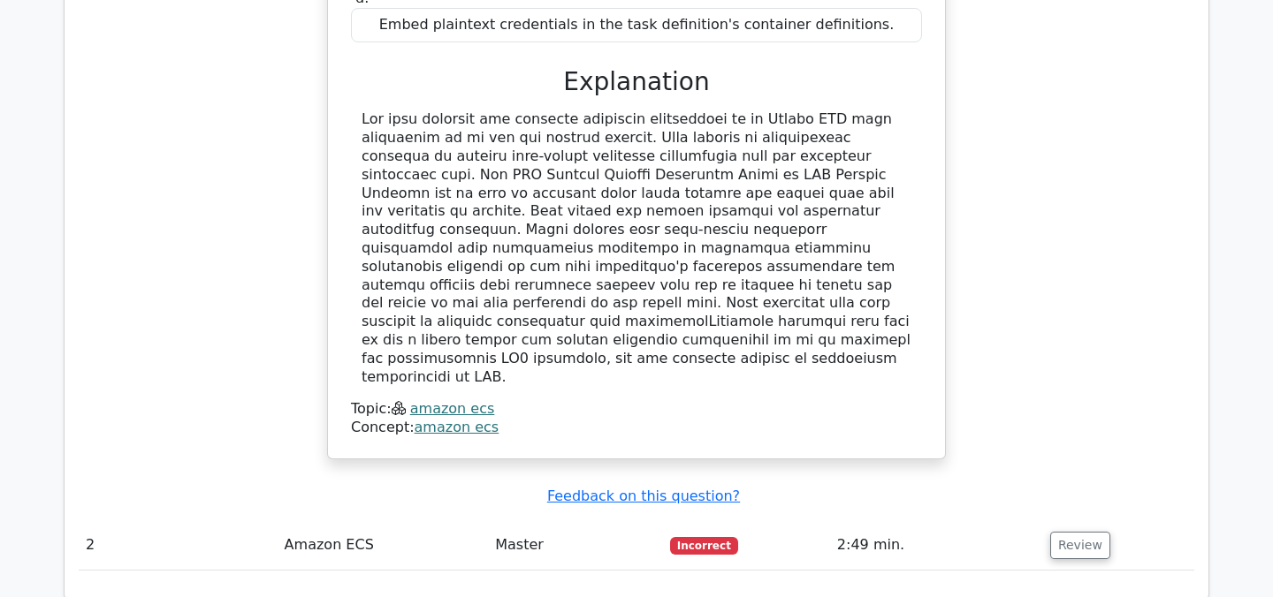
click at [1010, 521] on td "2:49 min." at bounding box center [936, 546] width 213 height 50
click at [1077, 532] on button "Review" at bounding box center [1080, 545] width 60 height 27
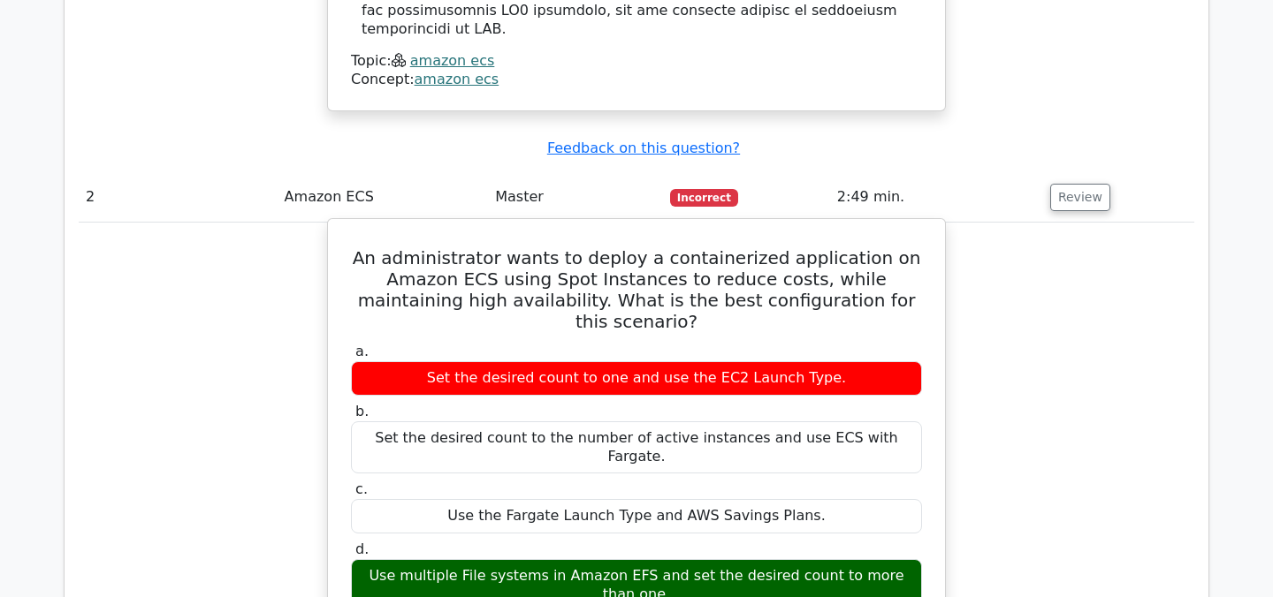
scroll to position [1882, 0]
